Goal: Find specific page/section: Find specific page/section

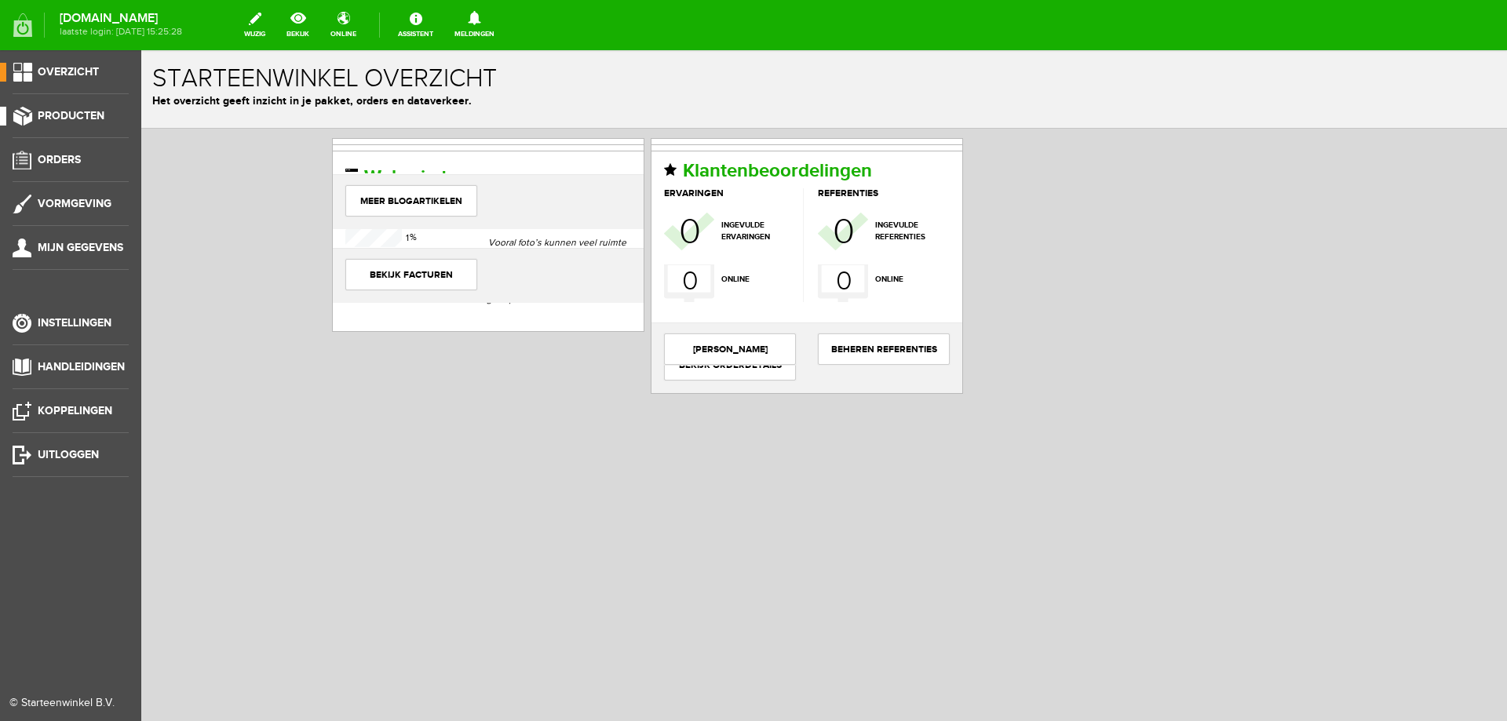
click at [97, 121] on span "Producten" at bounding box center [71, 115] width 67 height 13
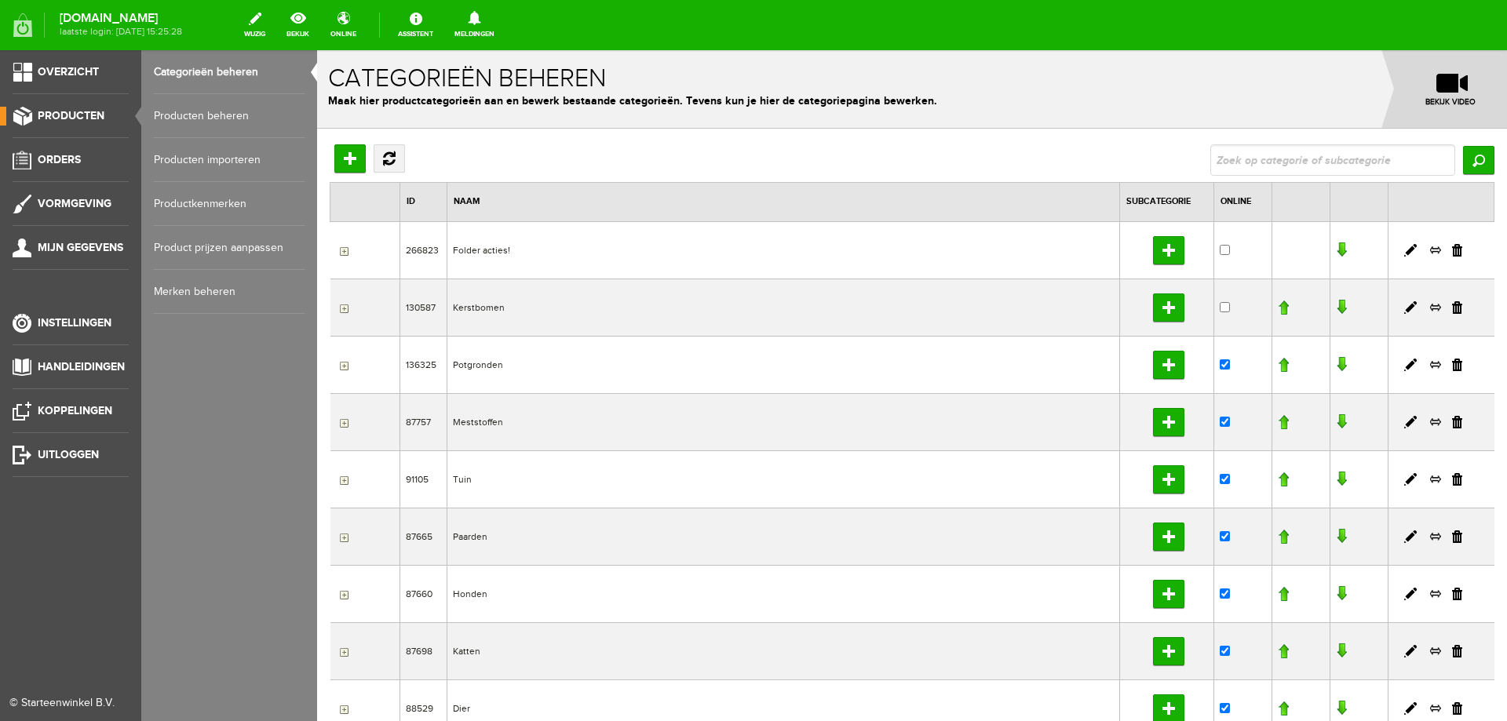
click at [160, 120] on link "Producten beheren" at bounding box center [229, 116] width 151 height 44
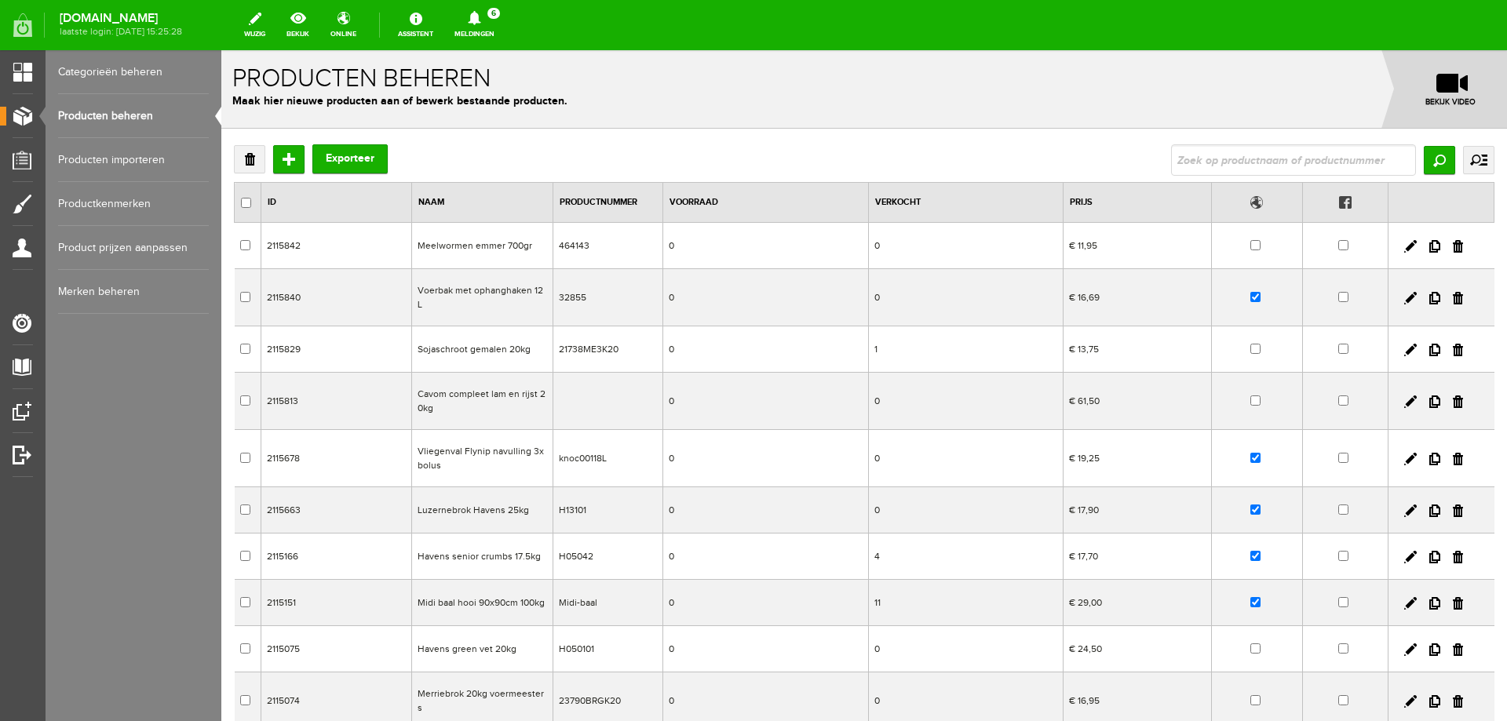
click at [1208, 167] on input "text" at bounding box center [1293, 159] width 245 height 31
type input "allspa"
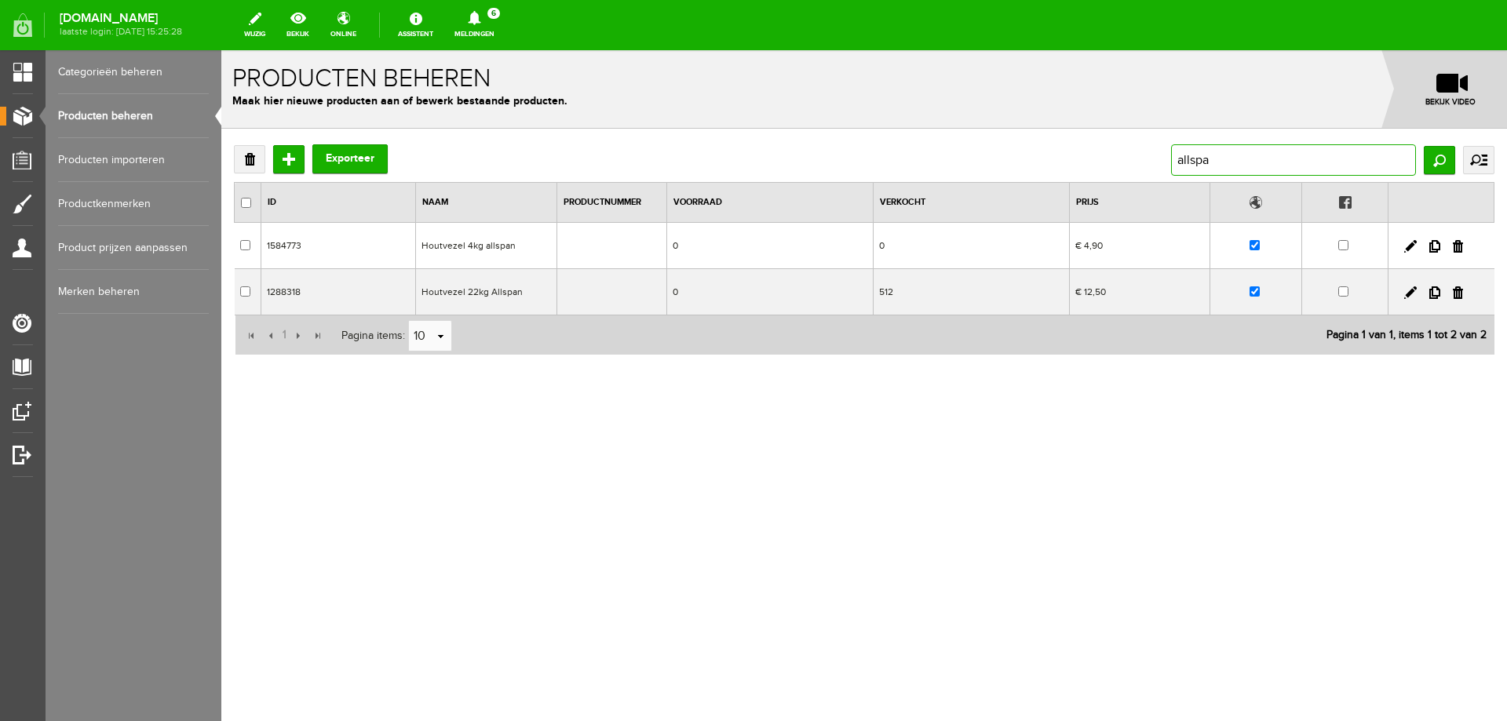
click at [1226, 162] on input "allspa" at bounding box center [1293, 159] width 245 height 31
click at [1226, 161] on input "allspa" at bounding box center [1293, 159] width 245 height 31
type input "vlas"
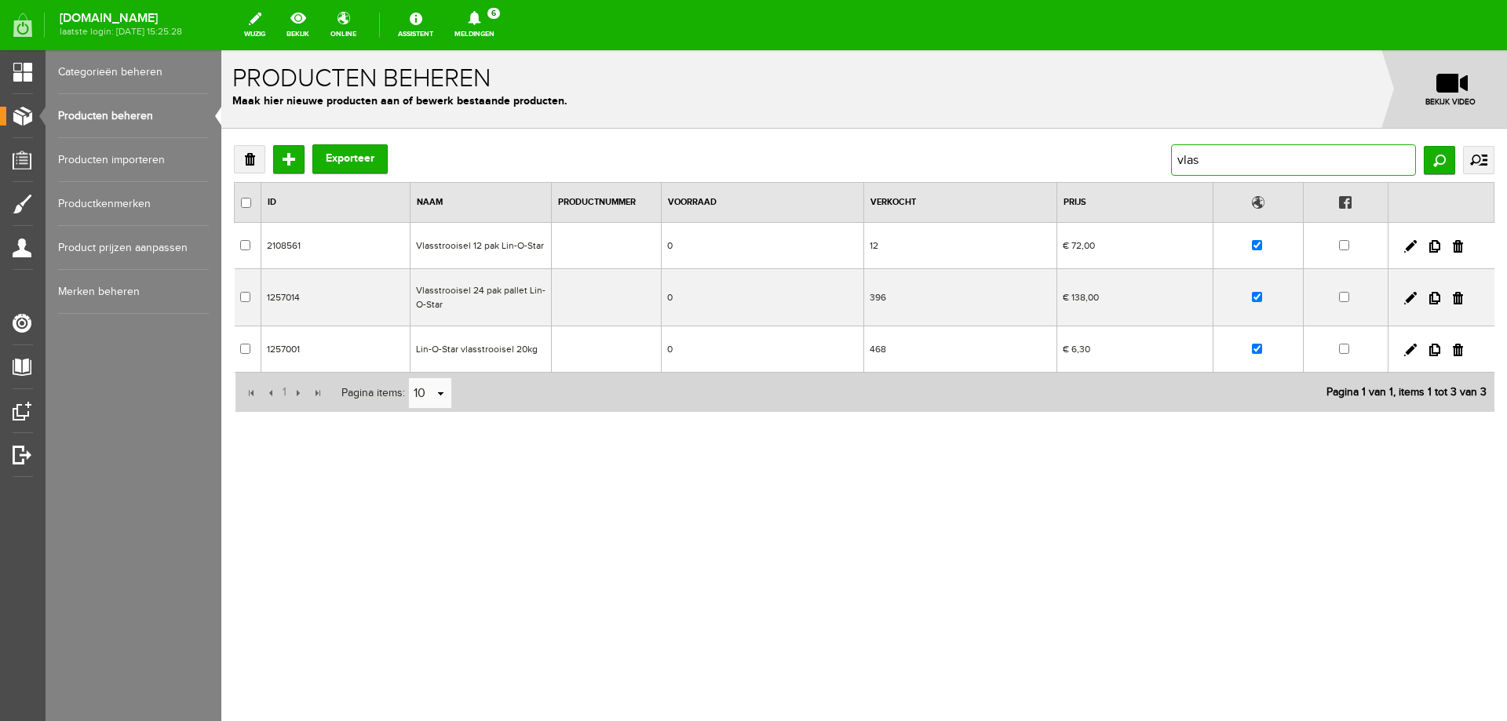
click at [1200, 161] on input "vlas" at bounding box center [1293, 159] width 245 height 31
type input "hooi"
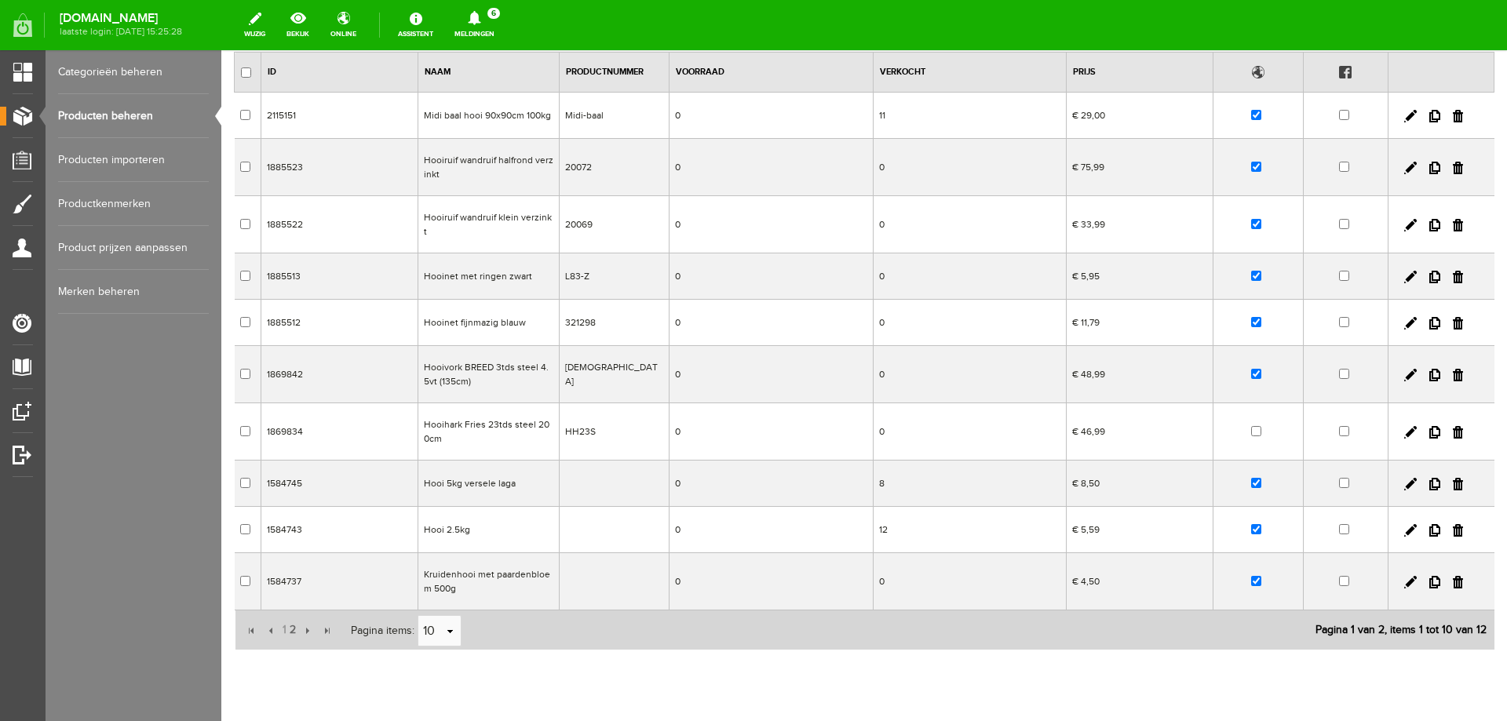
scroll to position [166, 0]
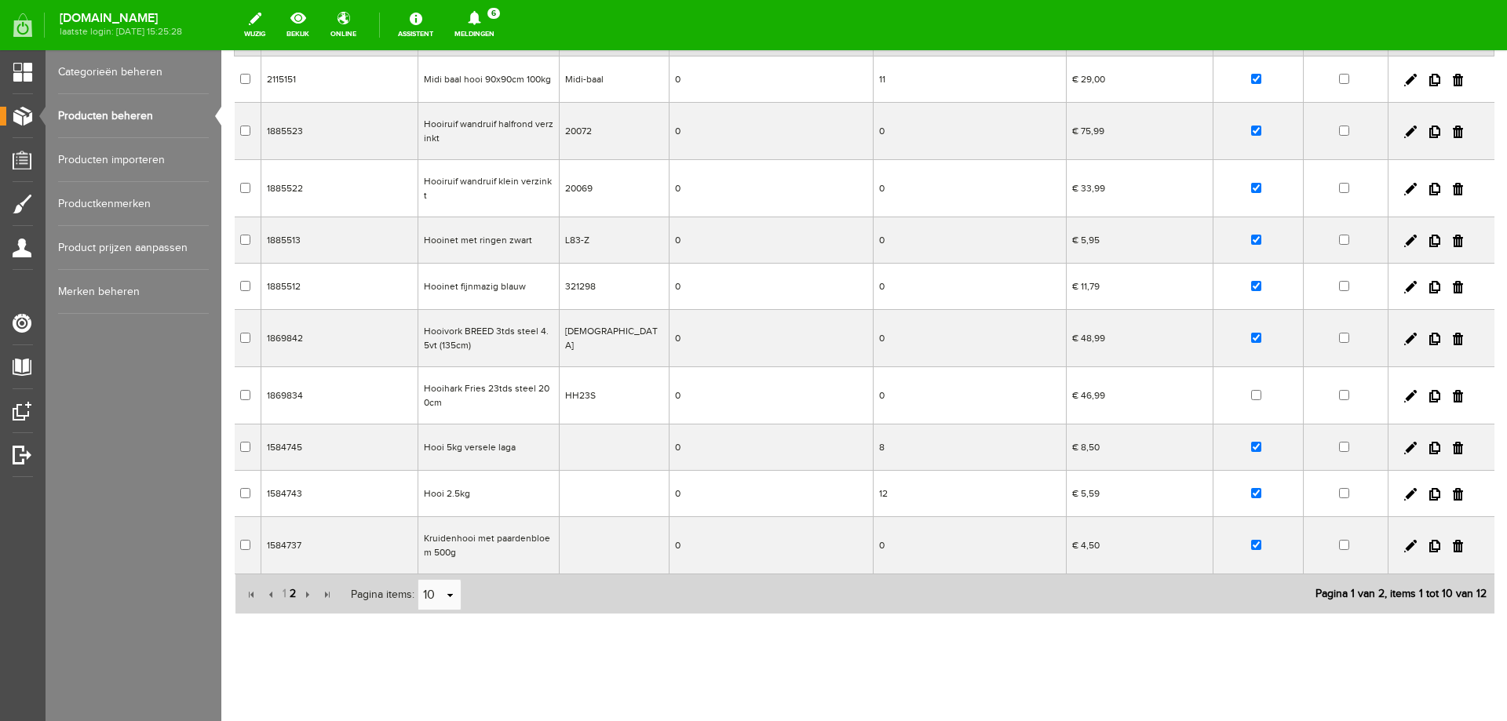
click at [290, 583] on span "2" at bounding box center [292, 593] width 9 height 31
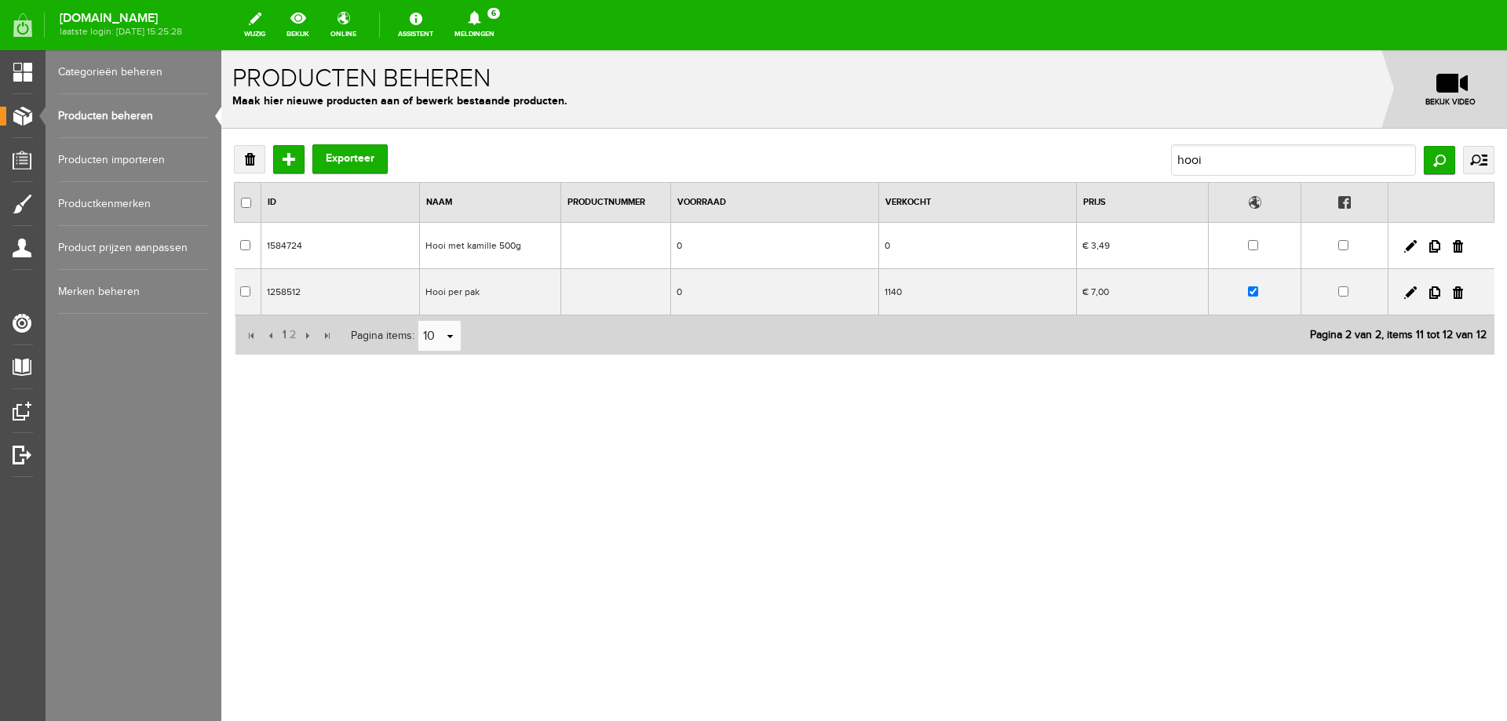
scroll to position [0, 0]
